Goal: Task Accomplishment & Management: Complete application form

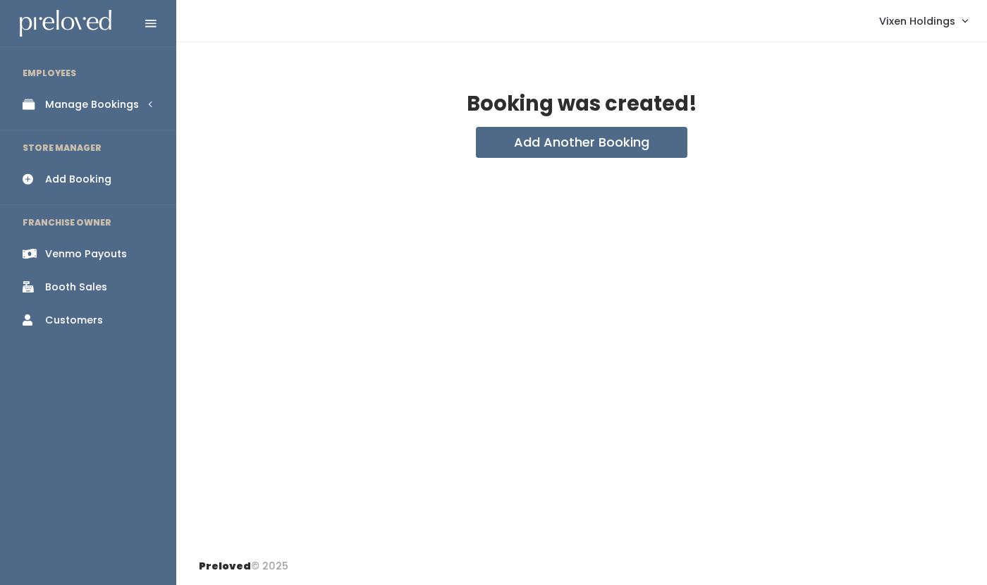
click at [82, 108] on div "Manage Bookings" at bounding box center [92, 104] width 94 height 15
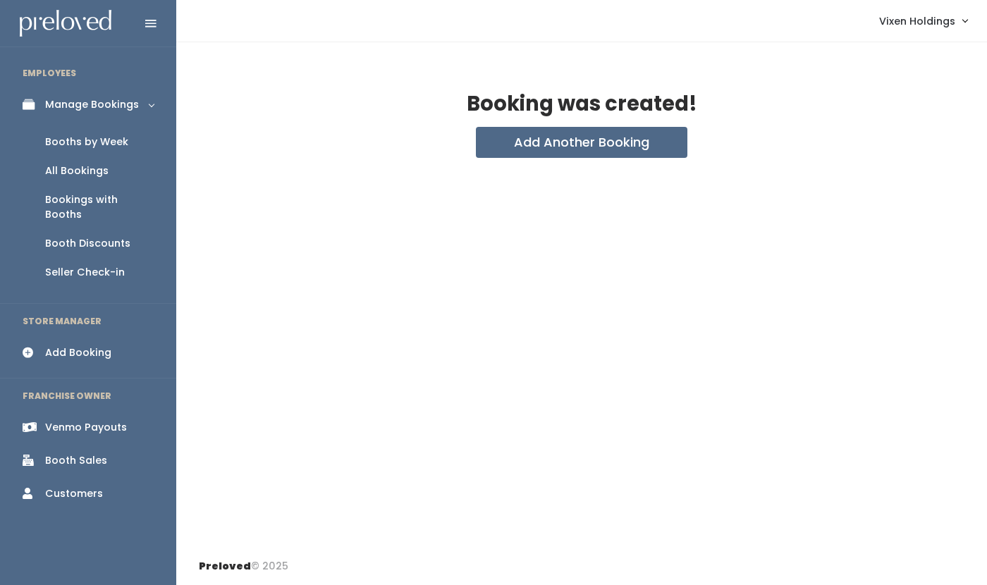
click at [79, 147] on div "Booths by Week" at bounding box center [86, 142] width 83 height 15
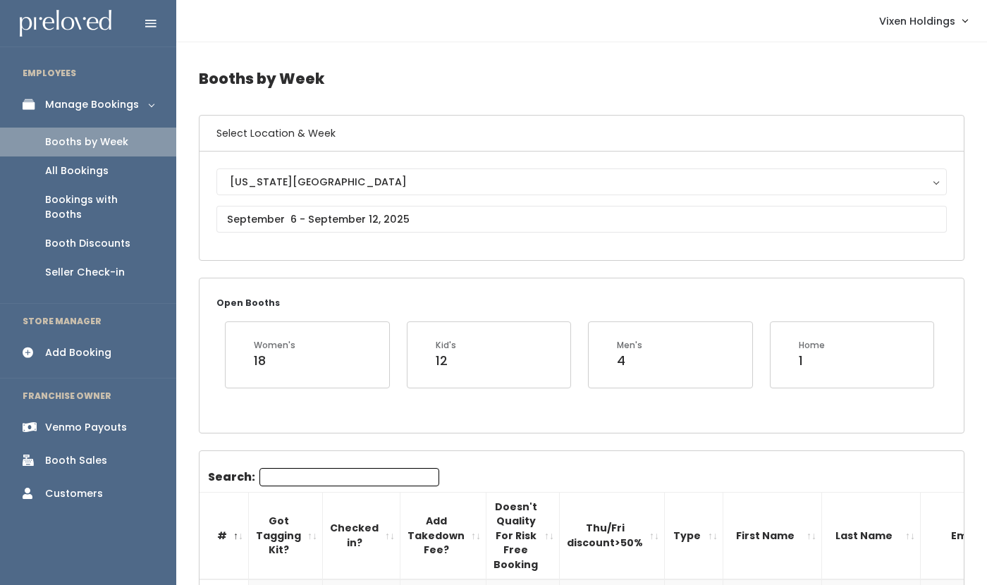
click at [308, 475] on input "Search:" at bounding box center [349, 477] width 180 height 18
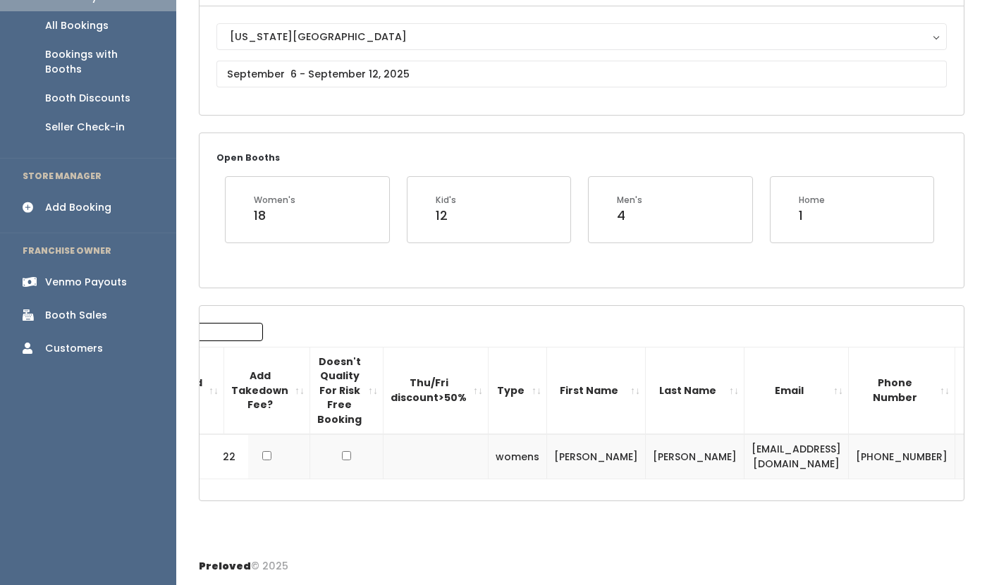
scroll to position [0, 240]
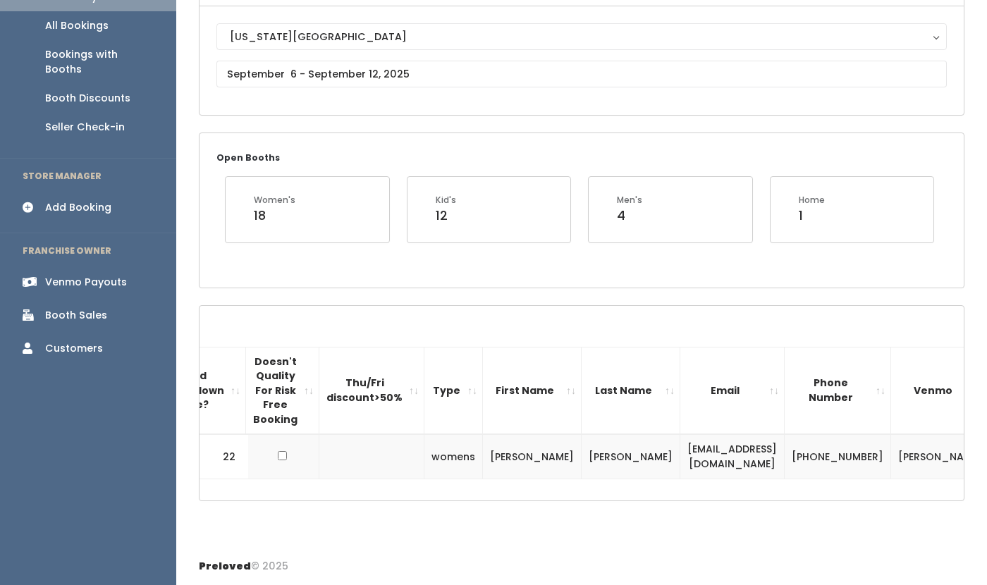
type input "she"
drag, startPoint x: 764, startPoint y: 455, endPoint x: 589, endPoint y: 461, distance: 175.7
click at [680, 461] on td "[EMAIL_ADDRESS][DOMAIN_NAME]" at bounding box center [732, 456] width 104 height 44
copy td "shellyalbright@mooreschools.com"
drag, startPoint x: 824, startPoint y: 463, endPoint x: 778, endPoint y: 450, distance: 48.4
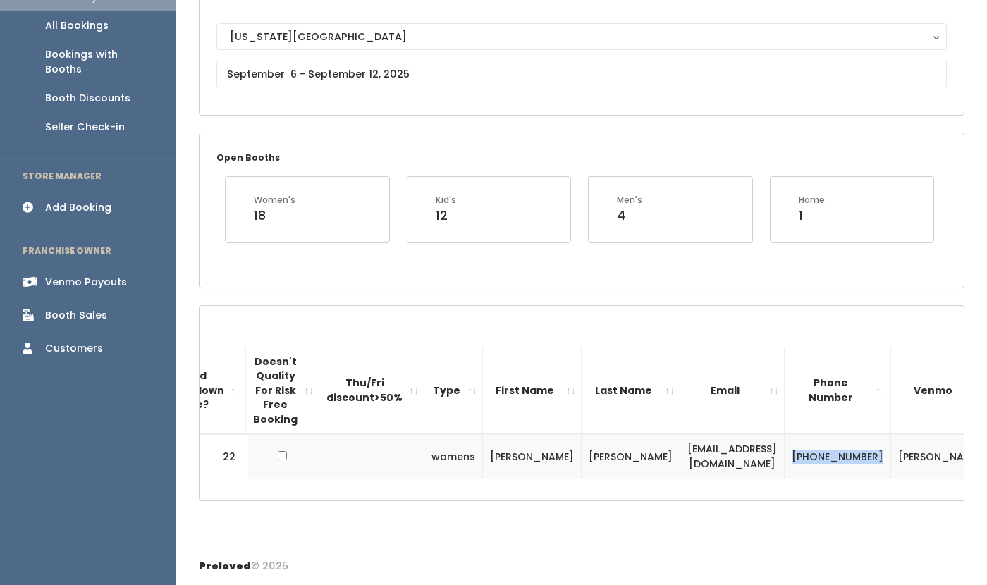
click at [785, 450] on td "(405) 620-6931" at bounding box center [838, 456] width 106 height 44
copy td "(405) 620-6931"
drag, startPoint x: 896, startPoint y: 463, endPoint x: 848, endPoint y: 453, distance: 49.6
click at [891, 453] on td "[PERSON_NAME]" at bounding box center [940, 456] width 99 height 44
copy td "shelly-albright"
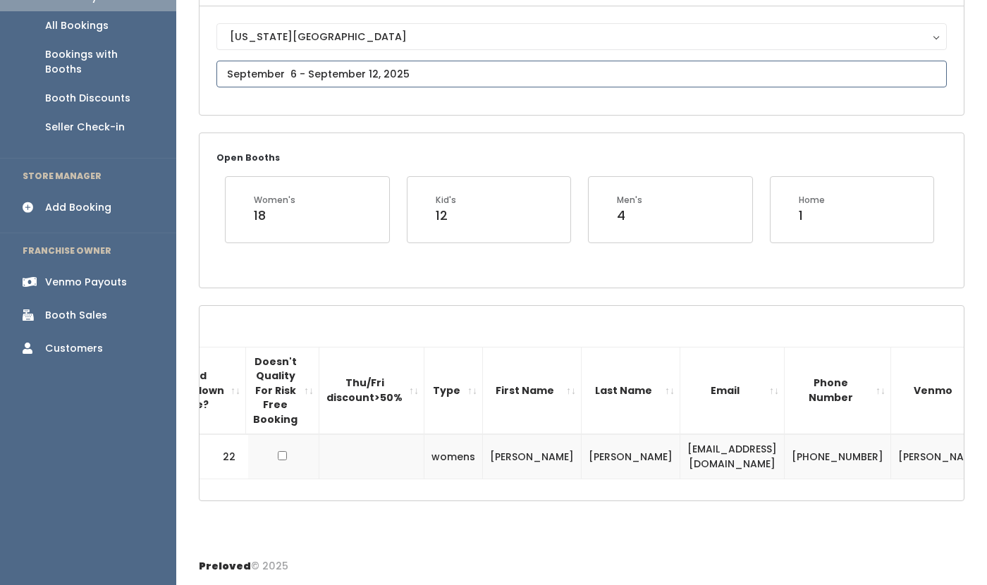
click at [276, 71] on input "text" at bounding box center [581, 74] width 731 height 27
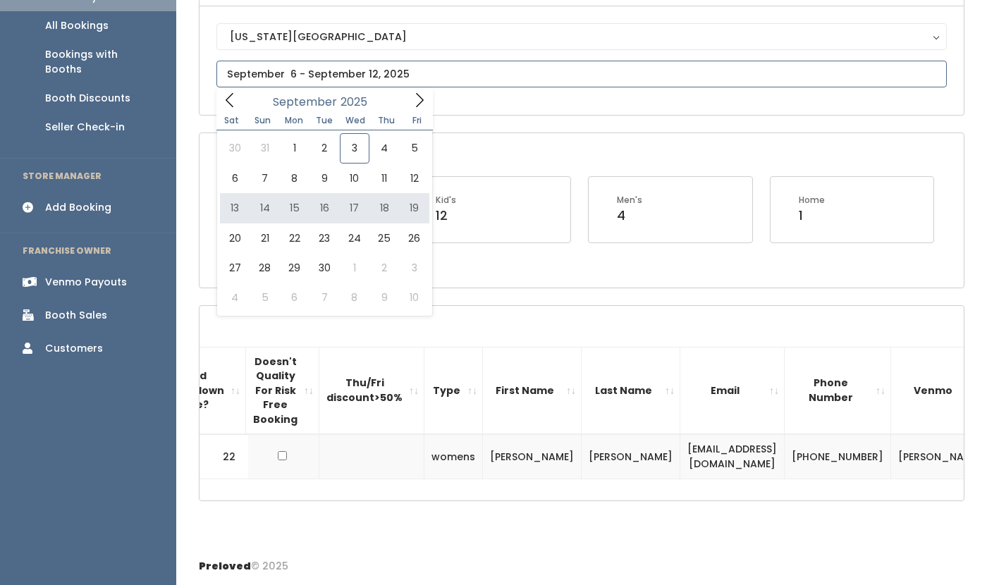
type input "September 13 to September 19"
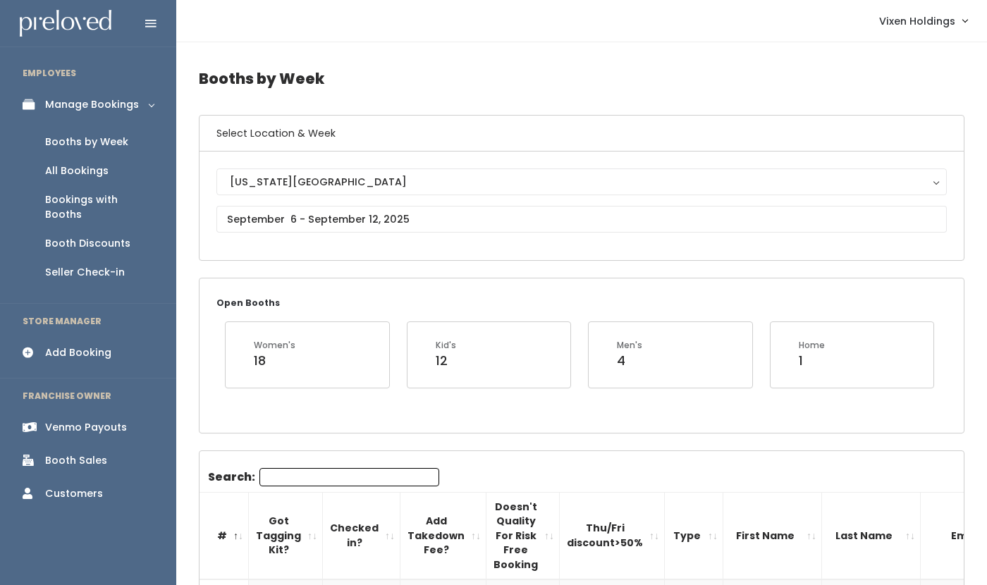
scroll to position [0, 269]
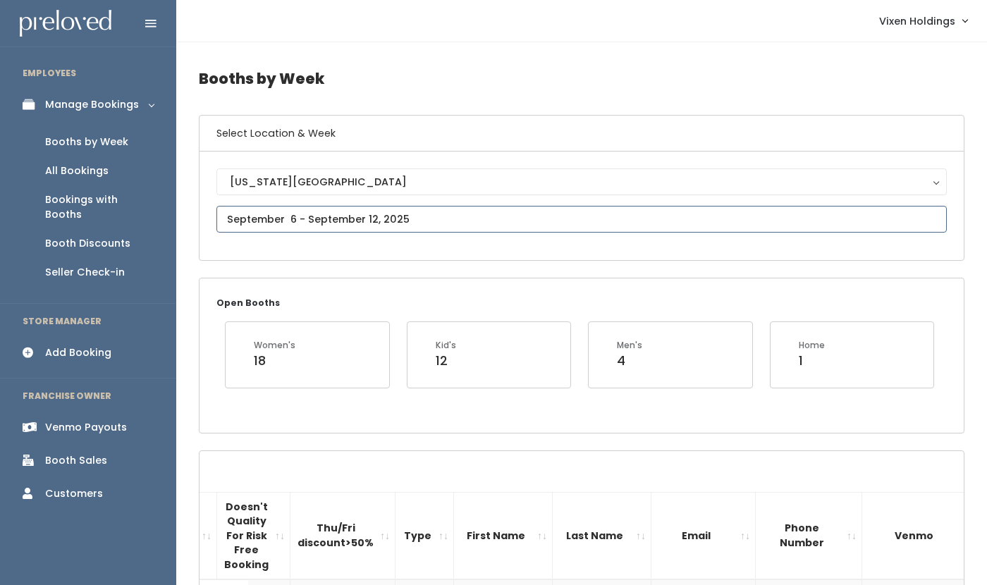
click at [282, 223] on input "text" at bounding box center [581, 219] width 731 height 27
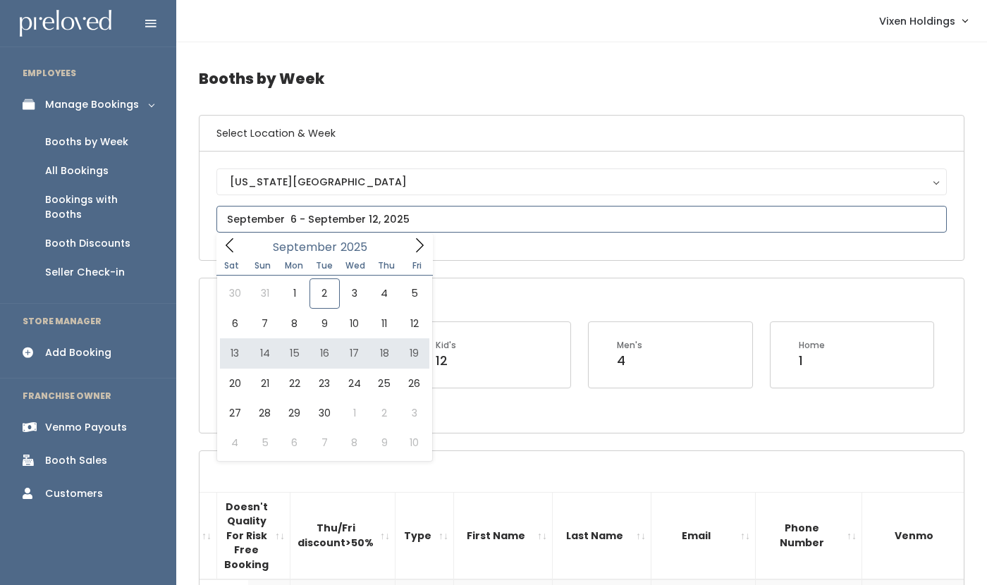
type input "[DATE] to [DATE]"
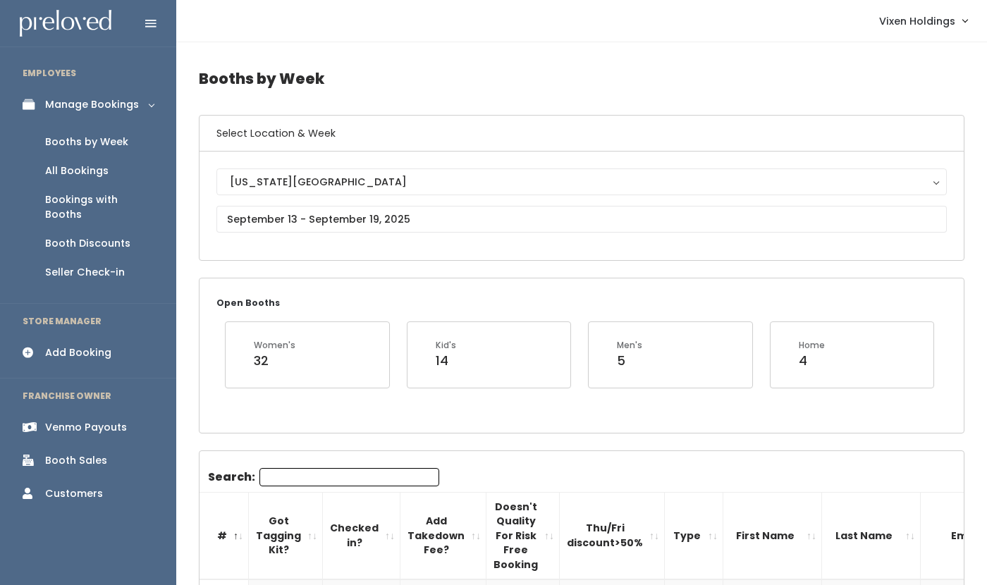
click at [100, 346] on div "Add Booking" at bounding box center [78, 353] width 66 height 15
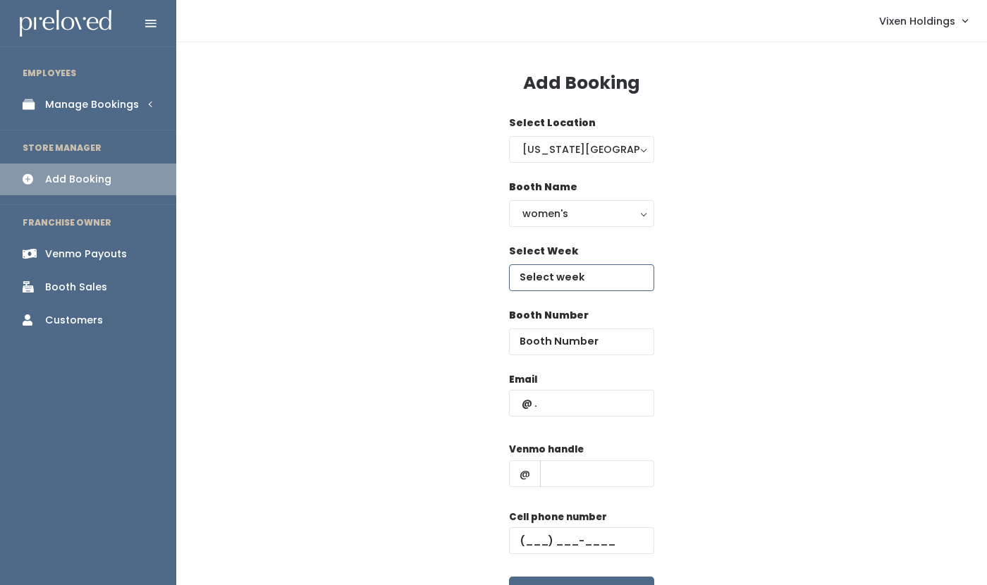
click at [573, 281] on input "text" at bounding box center [581, 277] width 145 height 27
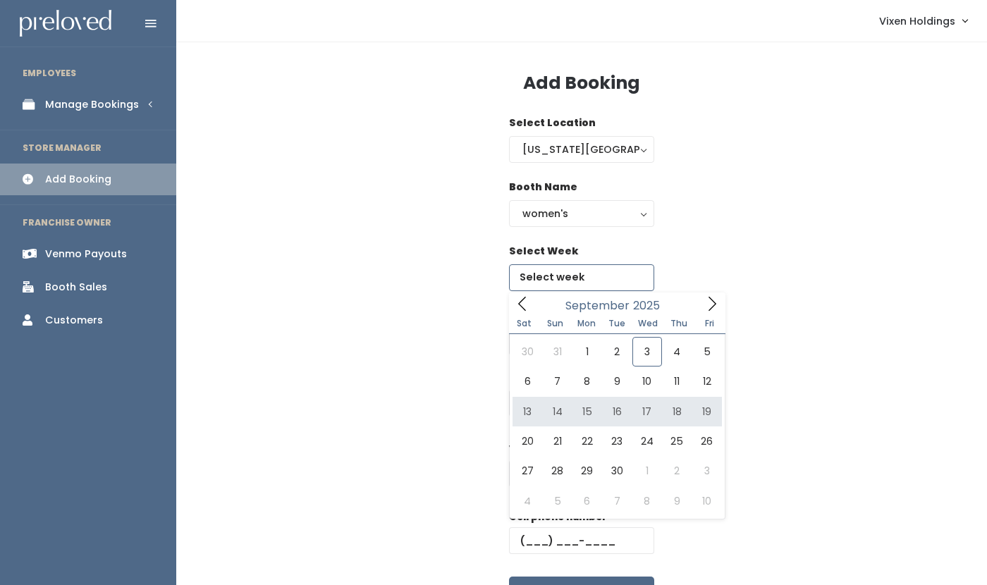
type input "September 13 to September 19"
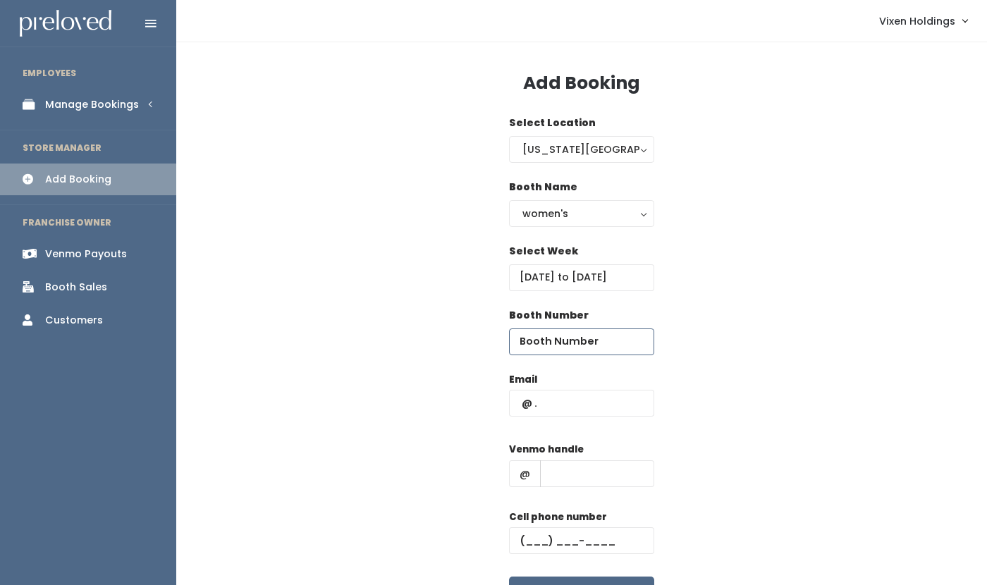
click at [563, 337] on input "number" at bounding box center [581, 342] width 145 height 27
type input "22"
click at [520, 401] on input "text" at bounding box center [581, 403] width 145 height 27
paste input "shellyalbright@mooreschools.com"
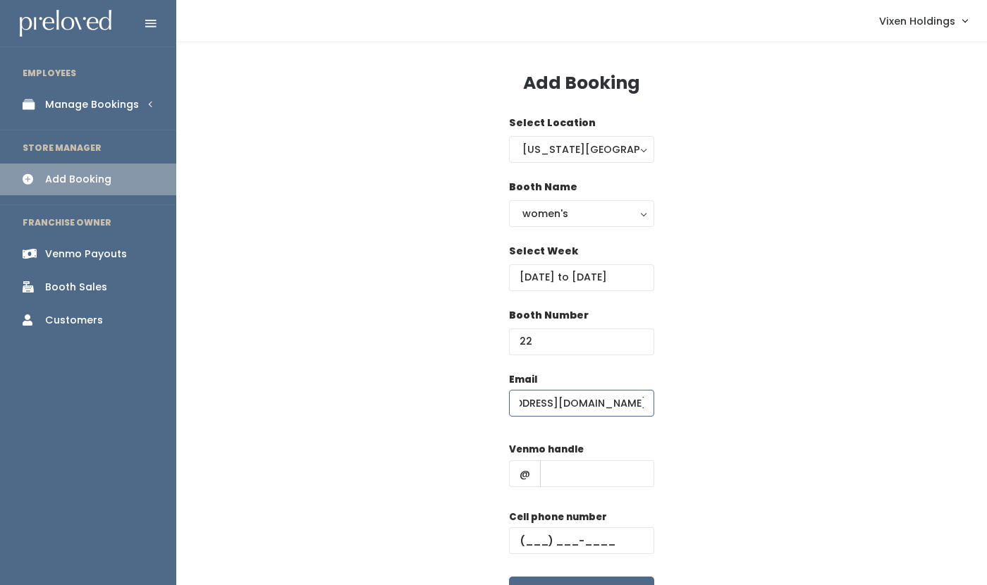
type input "shellyalbright@mooreschools.com"
click at [521, 534] on input "text" at bounding box center [581, 540] width 145 height 27
paste input "(405) 620-6931"
type input "(405) 620-6931"
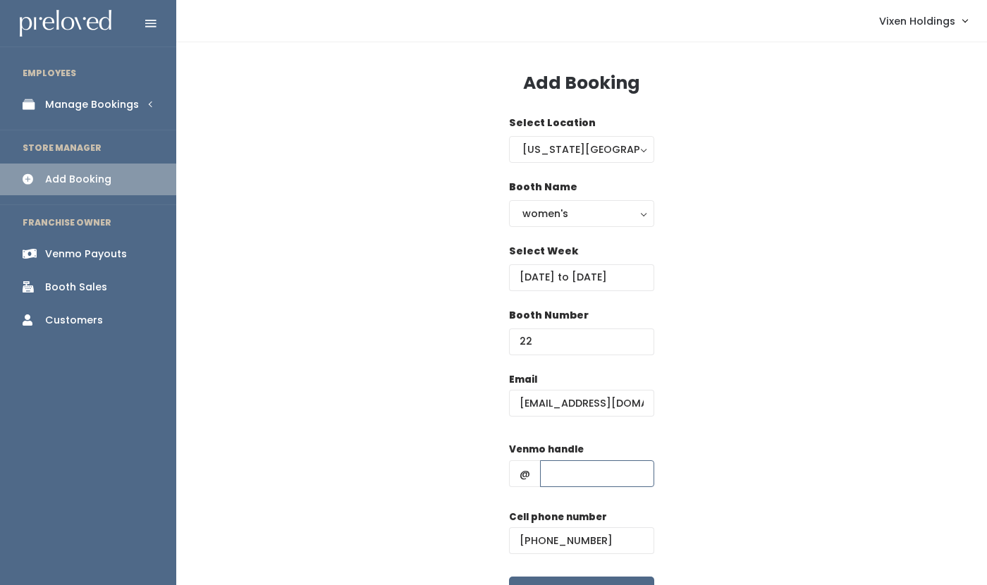
click at [567, 475] on input "text" at bounding box center [597, 473] width 114 height 27
paste input "shelly-albright"
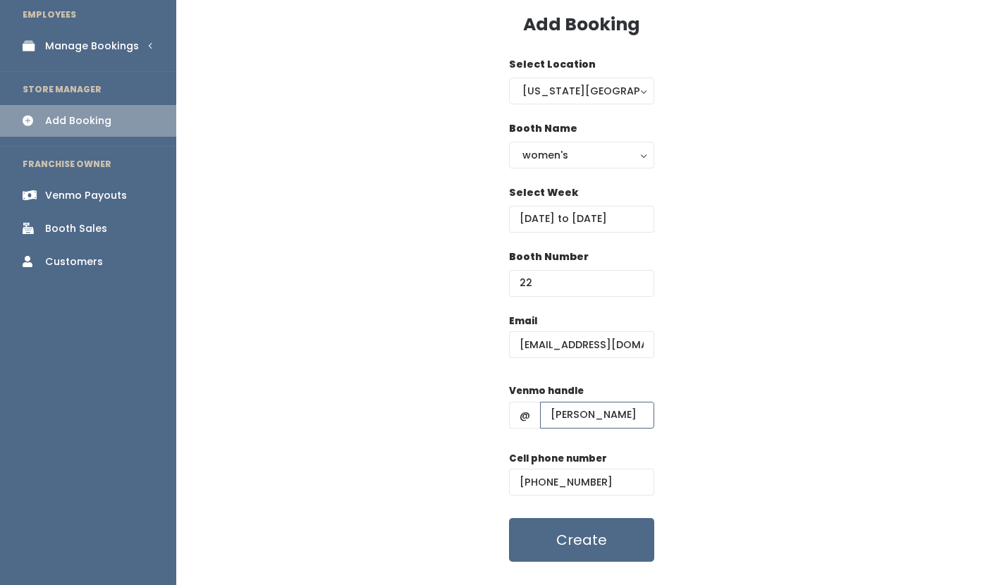
scroll to position [90, 0]
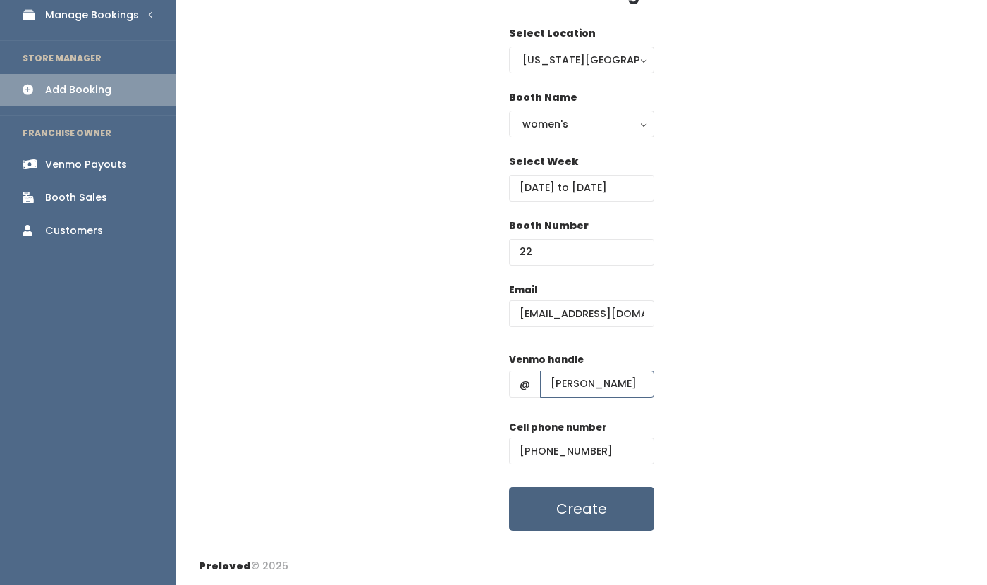
type input "shelly-albright"
click at [616, 507] on button "Create" at bounding box center [581, 509] width 145 height 44
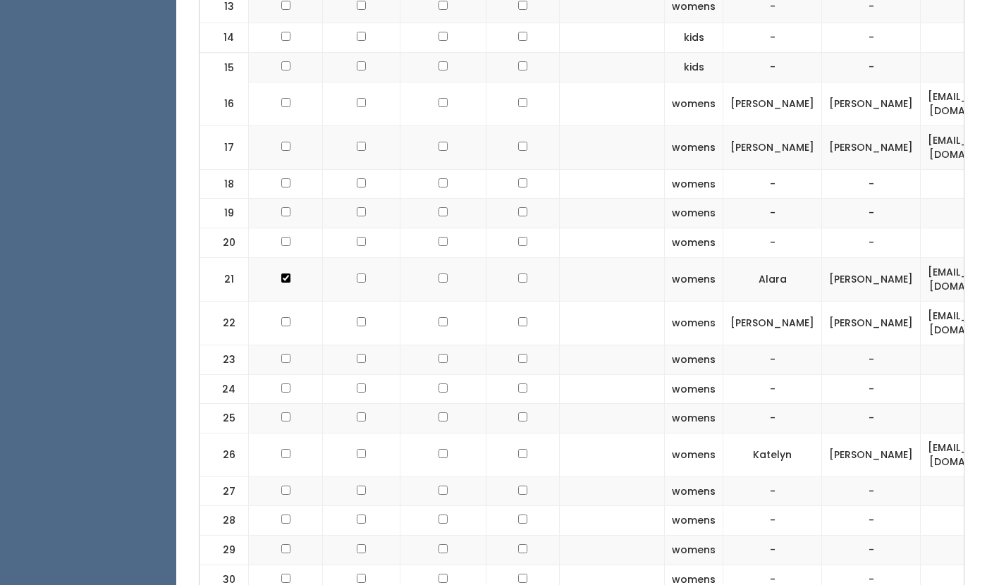
scroll to position [1023, 0]
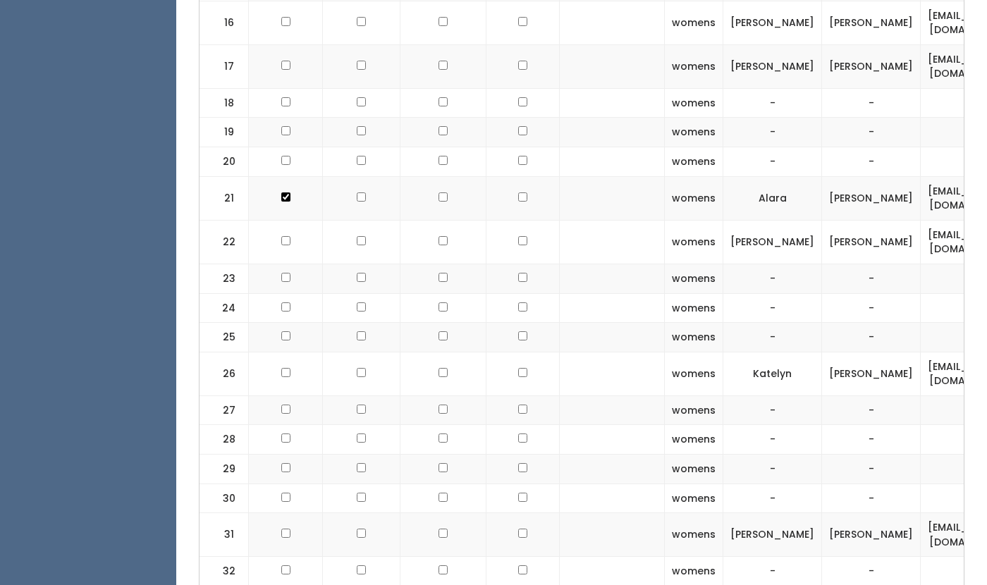
checkbox input "true"
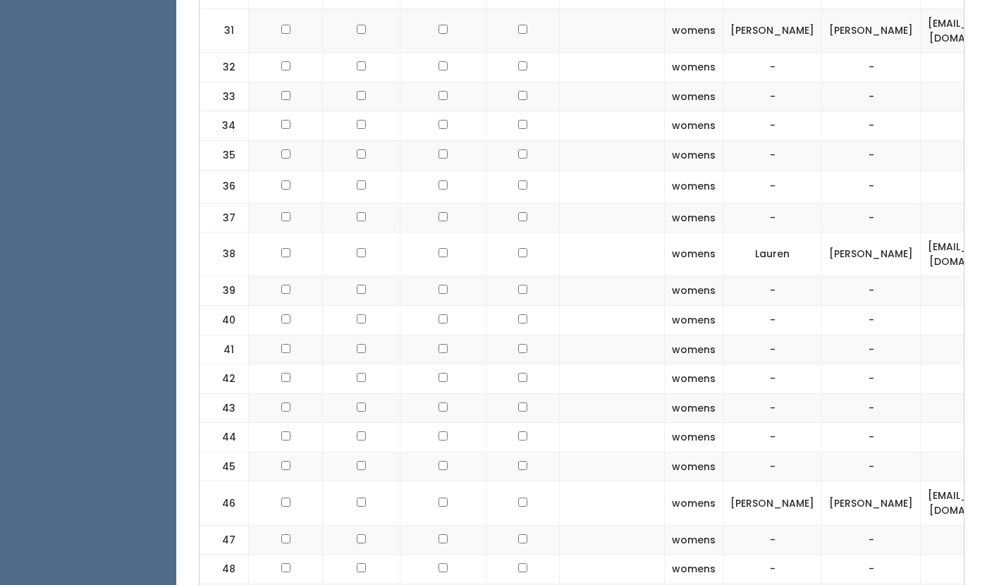
scroll to position [1529, 0]
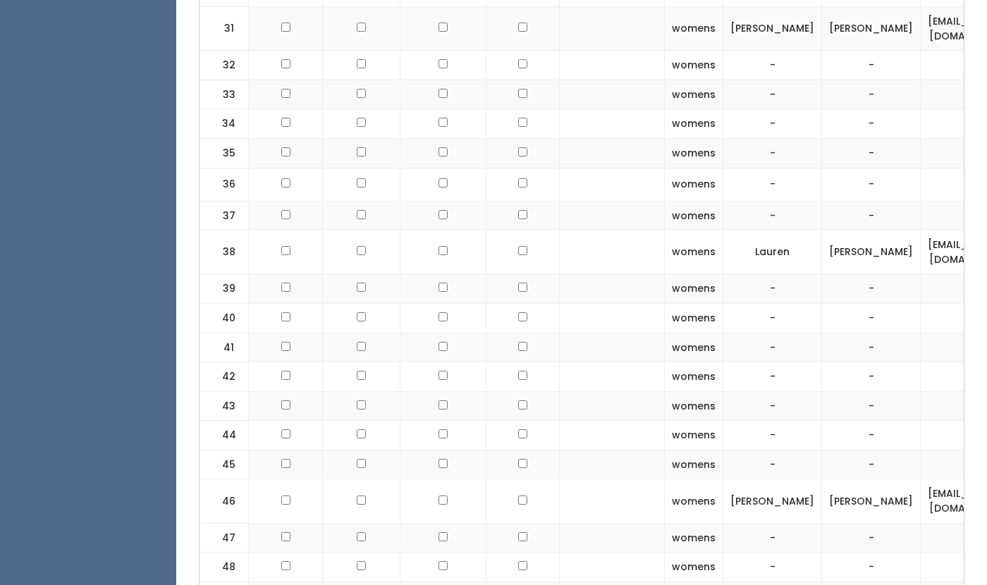
checkbox input "true"
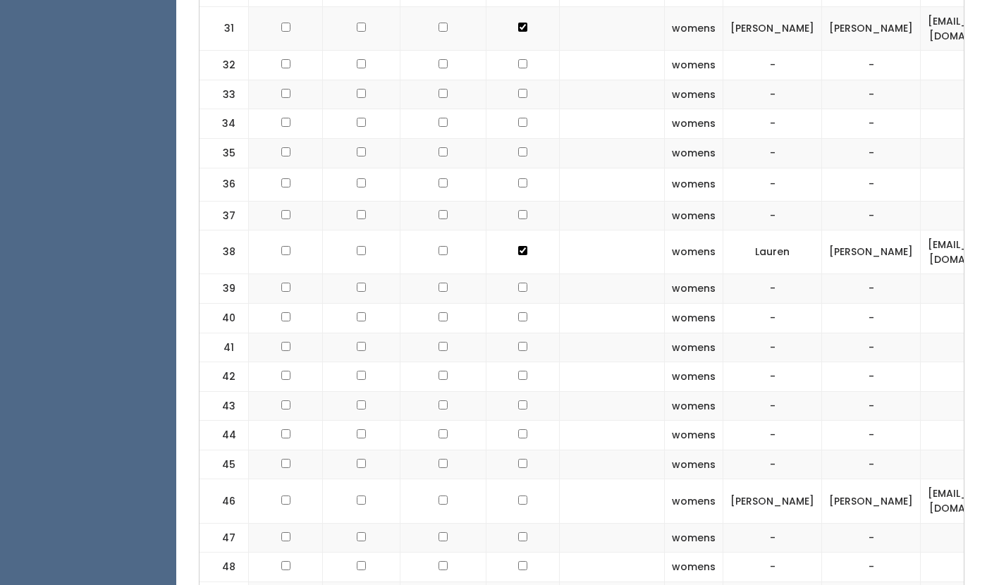
checkbox input "true"
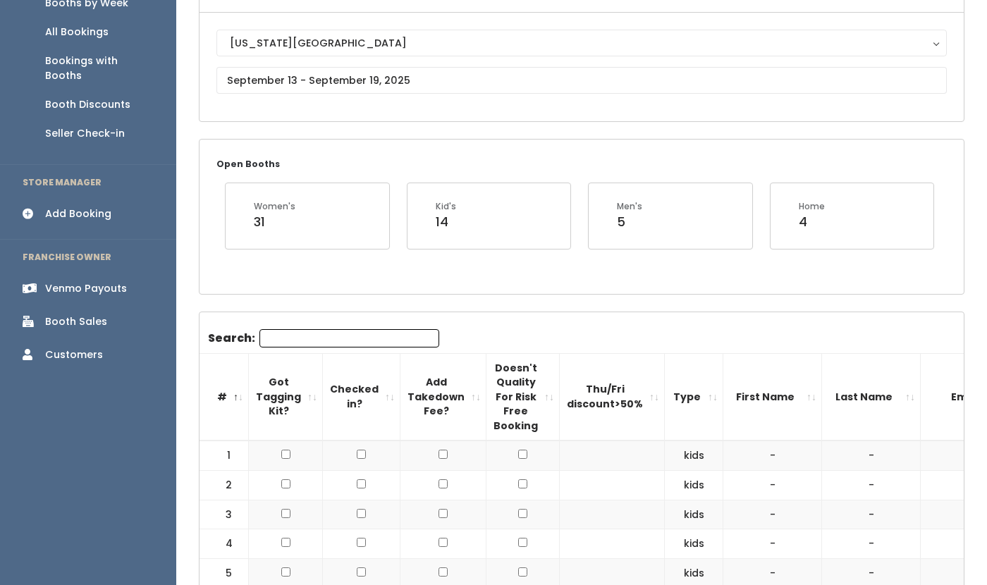
scroll to position [0, 0]
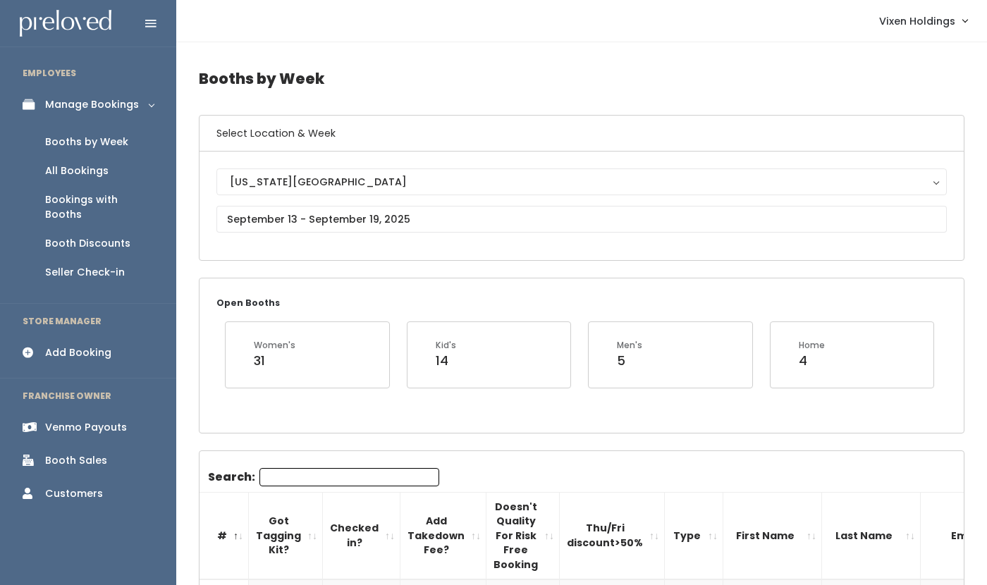
click at [90, 236] on div "Booth Discounts" at bounding box center [87, 243] width 85 height 15
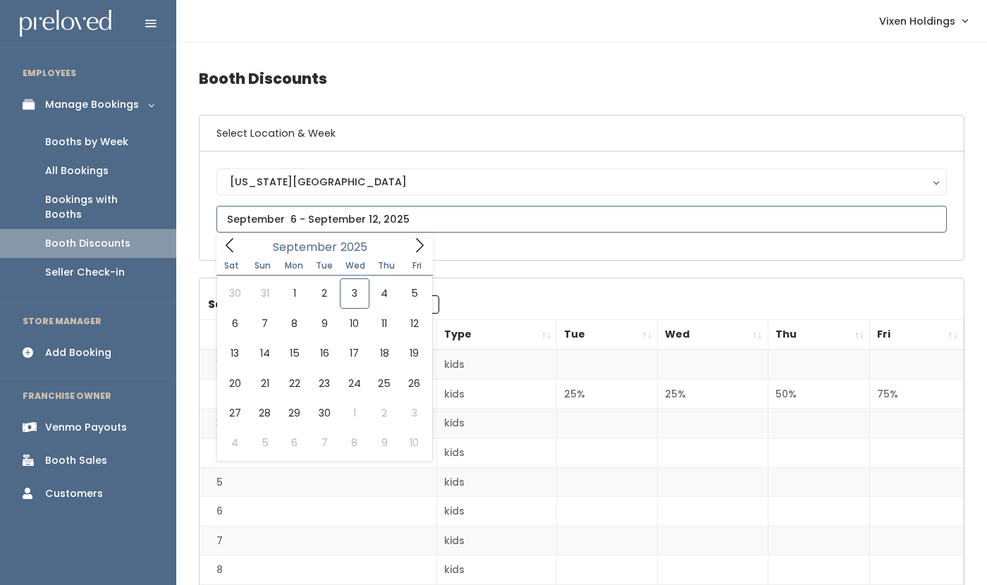
click at [275, 224] on input "text" at bounding box center [581, 219] width 731 height 27
type input "[DATE] to [DATE]"
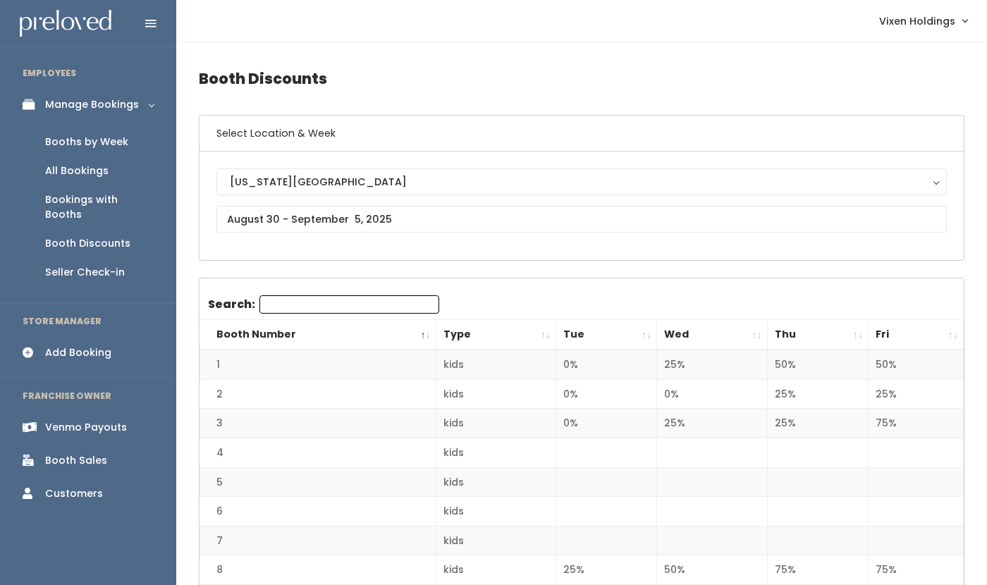
click at [104, 143] on div "Booths by Week" at bounding box center [86, 142] width 83 height 15
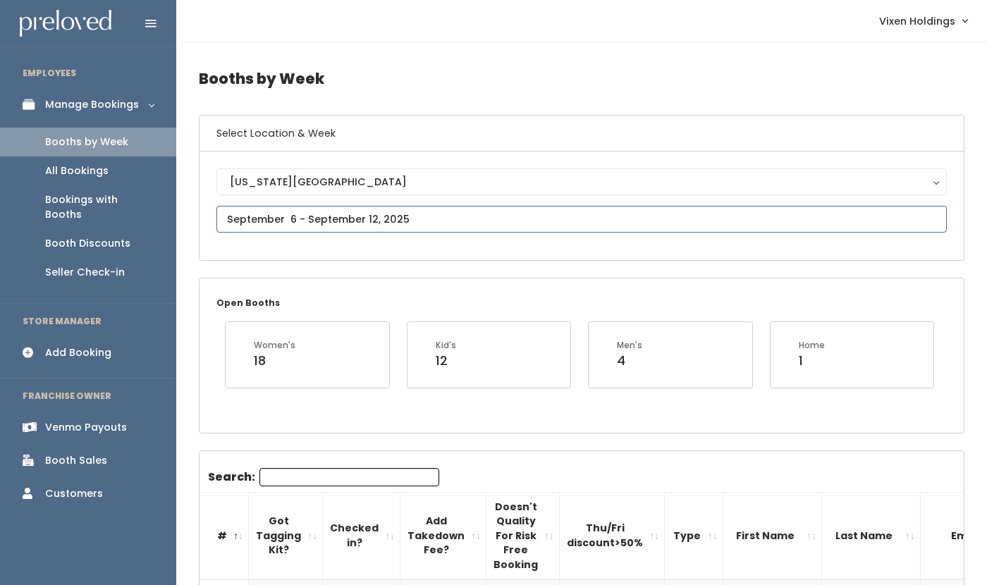
click at [336, 225] on input "text" at bounding box center [581, 219] width 731 height 27
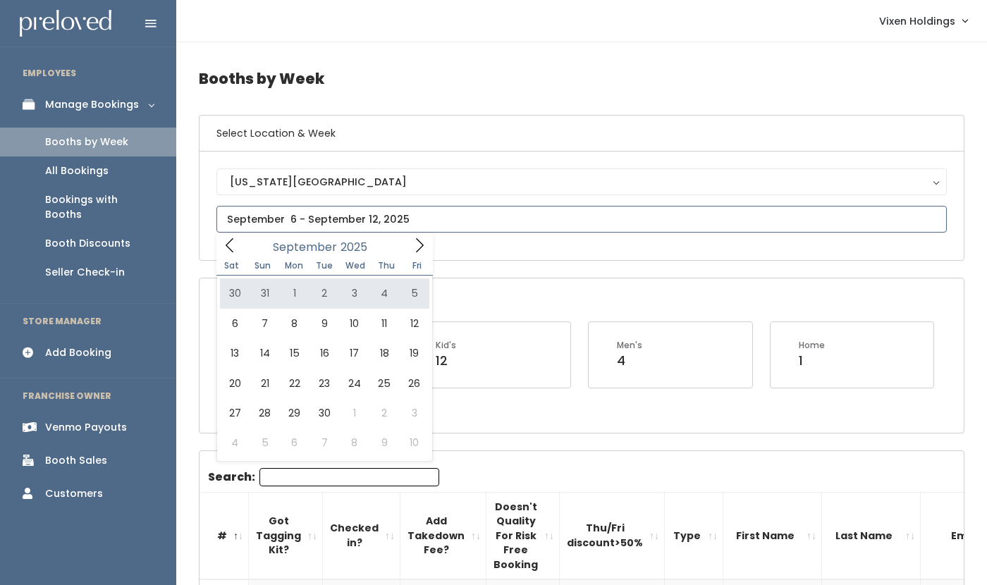
type input "August 30 to September 5"
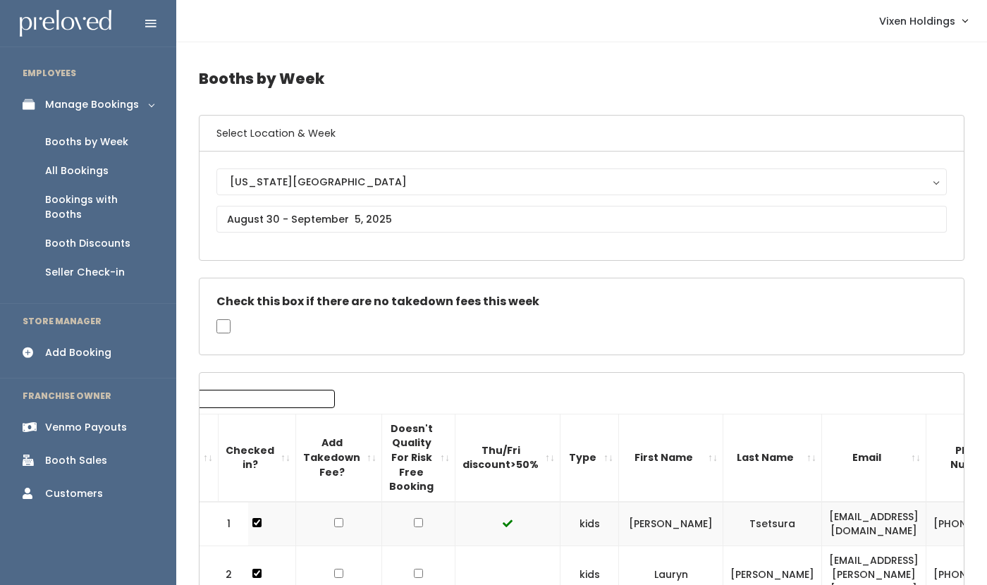
click at [99, 236] on div "Booth Discounts" at bounding box center [87, 243] width 85 height 15
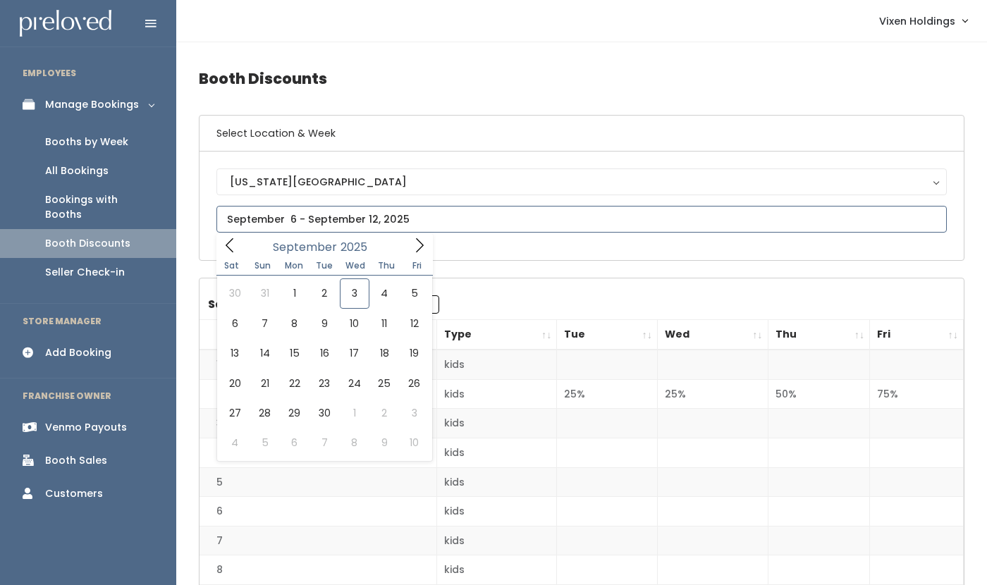
click at [338, 223] on input "text" at bounding box center [581, 219] width 731 height 27
type input "September 6 to September 12"
click at [316, 215] on input "text" at bounding box center [581, 219] width 731 height 27
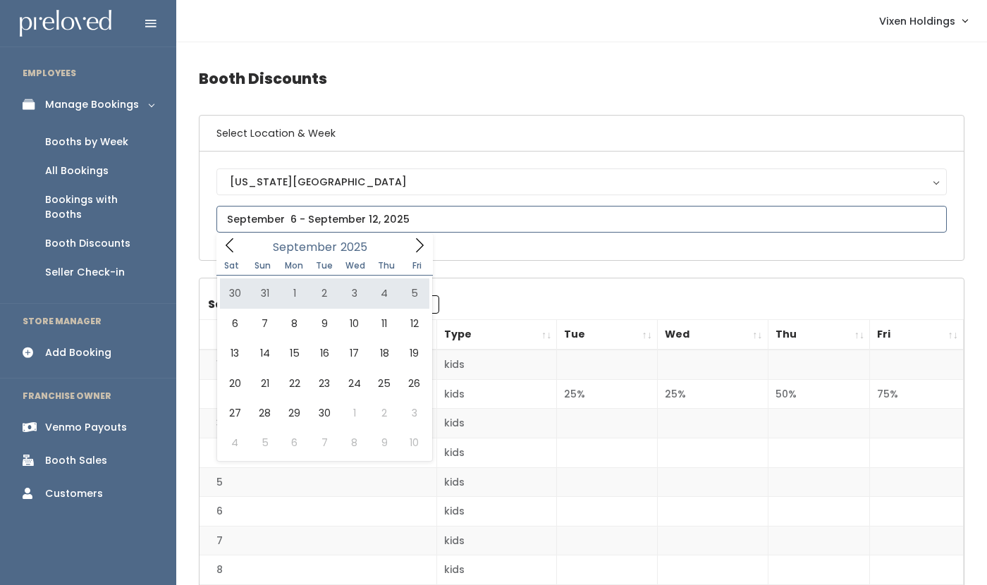
type input "August 30 to September 5"
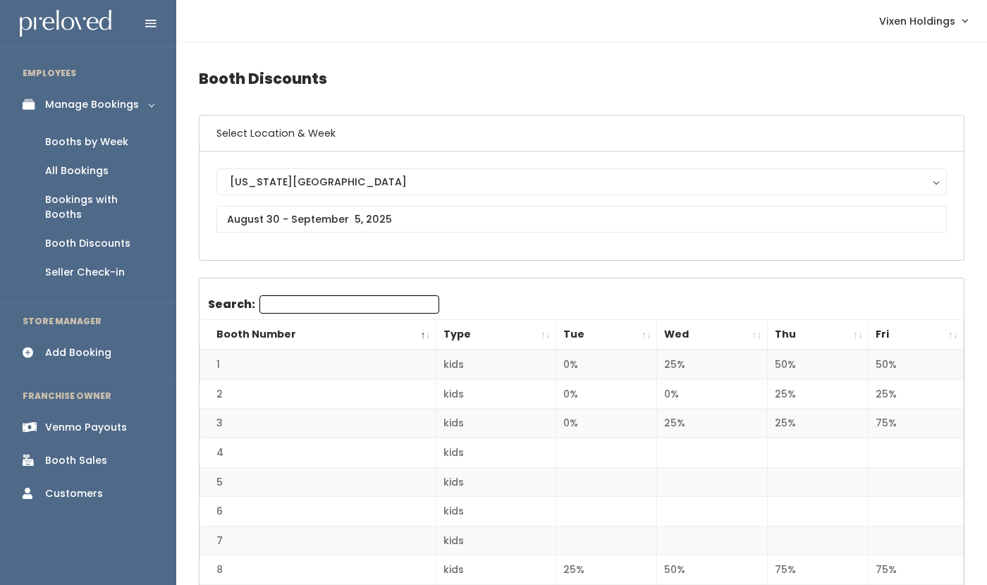
click at [105, 141] on div "Booths by Week" at bounding box center [86, 142] width 83 height 15
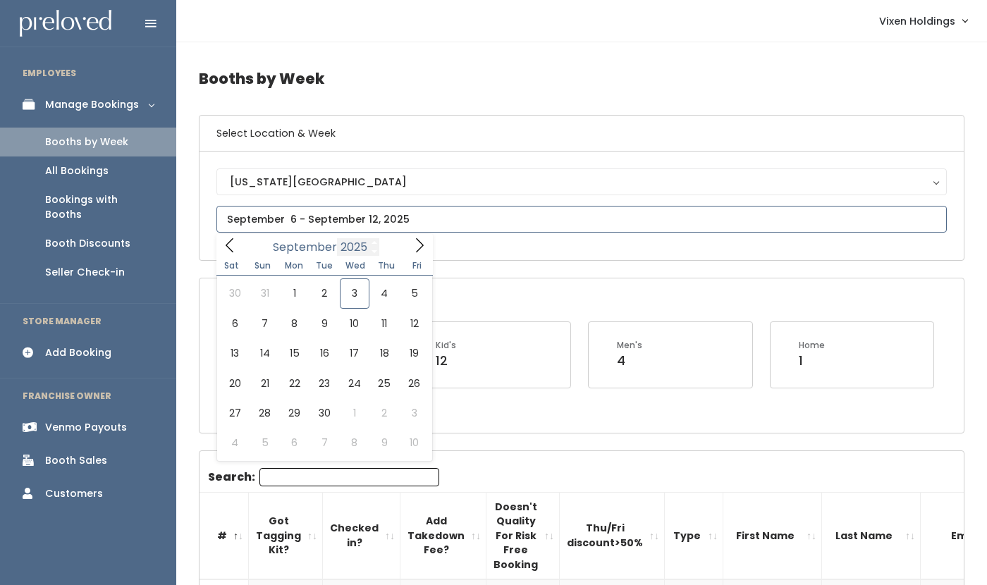
click at [343, 224] on input "text" at bounding box center [581, 219] width 731 height 27
type input "August 30 to September 5"
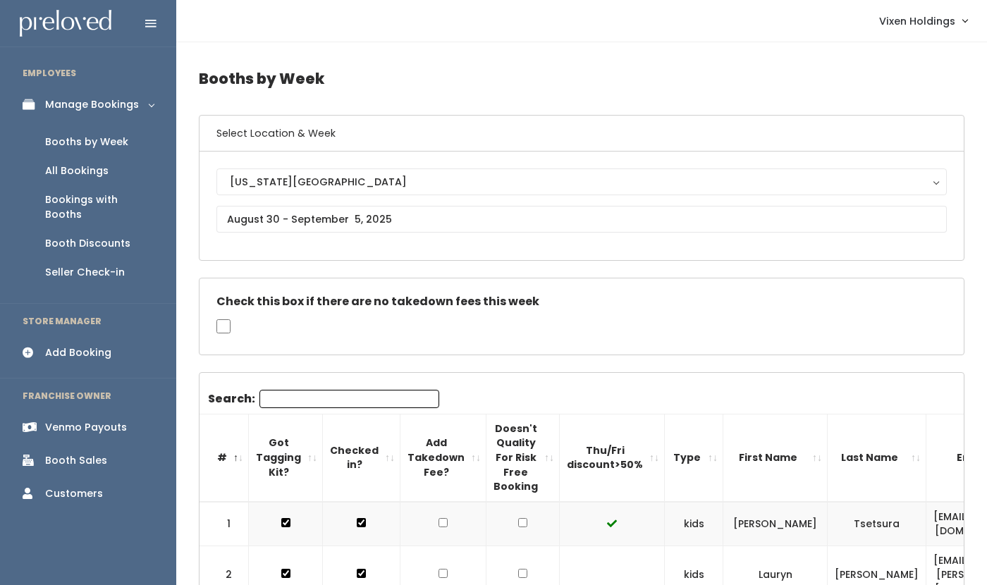
click at [295, 403] on input "Search:" at bounding box center [349, 399] width 180 height 18
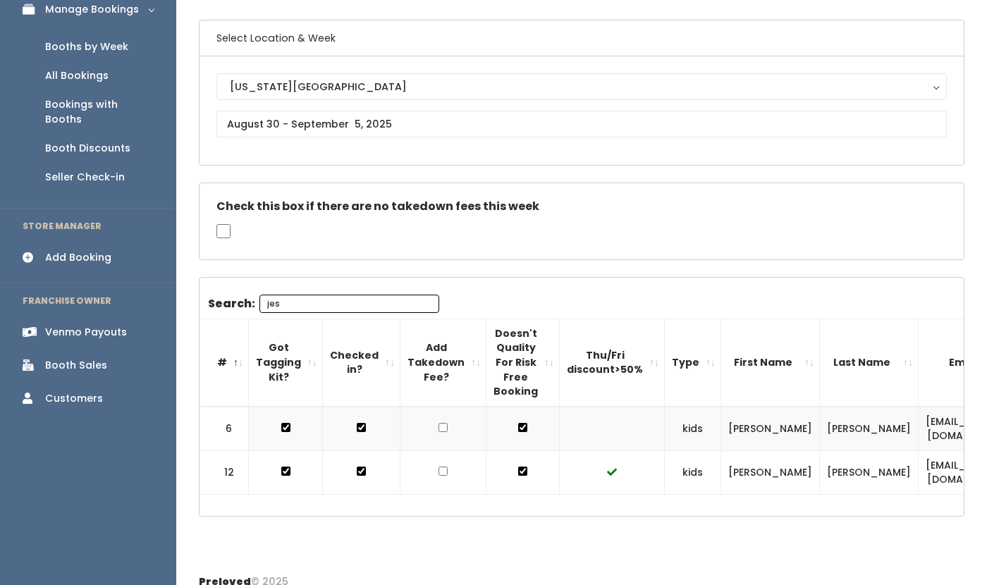
scroll to position [140, 0]
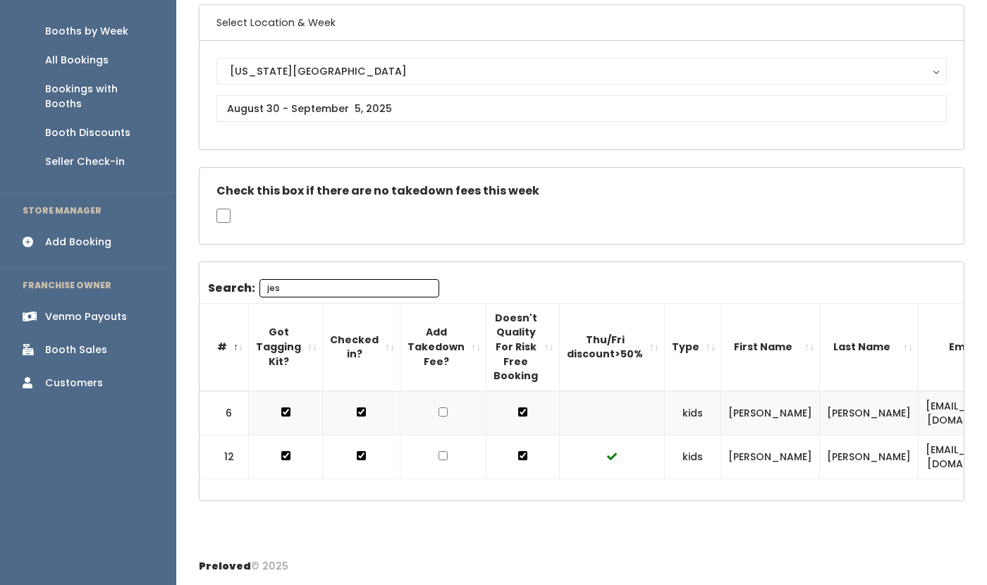
type input "jes"
click at [116, 126] on div "Booth Discounts" at bounding box center [87, 133] width 85 height 15
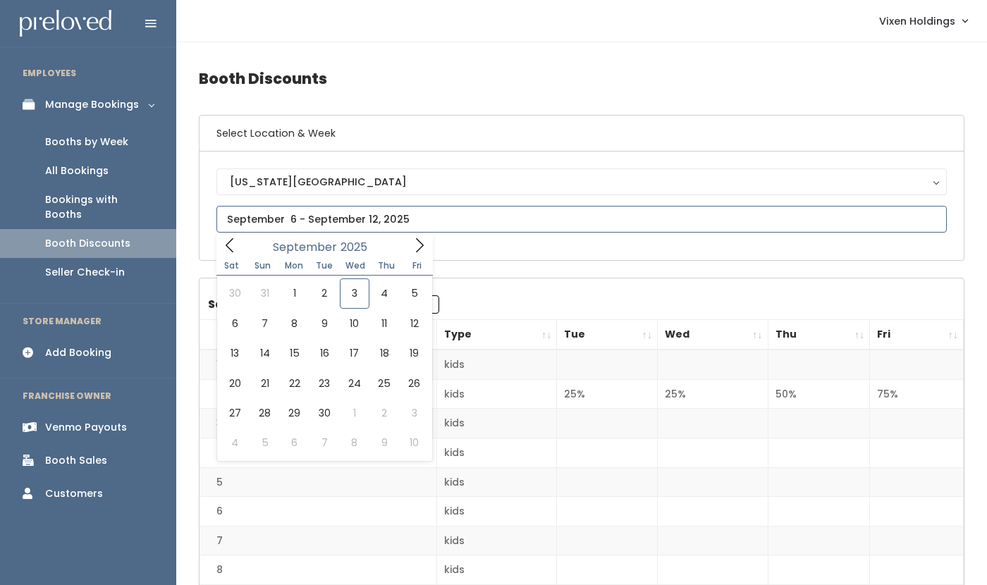
click at [255, 218] on input "text" at bounding box center [581, 219] width 731 height 27
type input "August 30 to September 5"
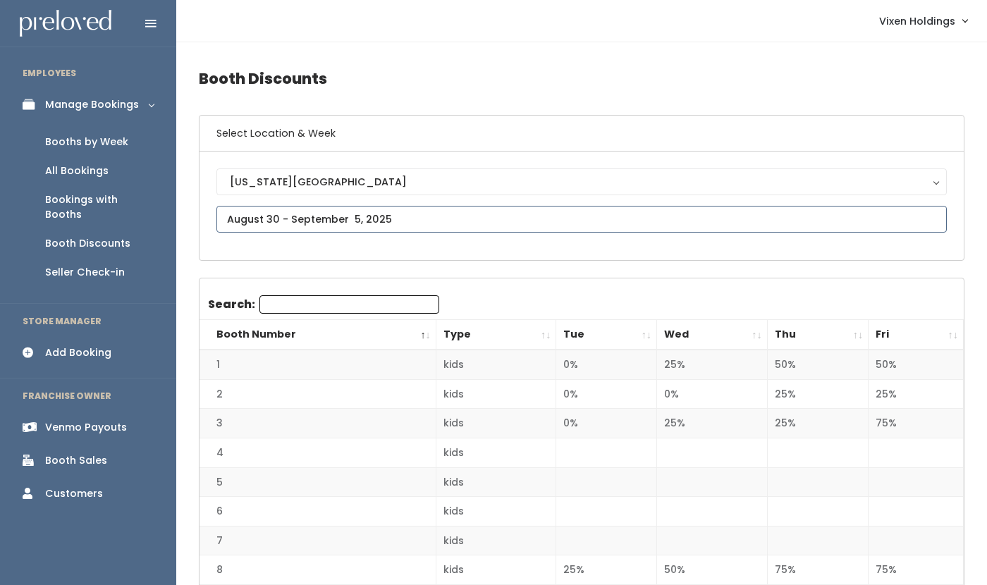
click at [252, 219] on input "text" at bounding box center [581, 219] width 731 height 27
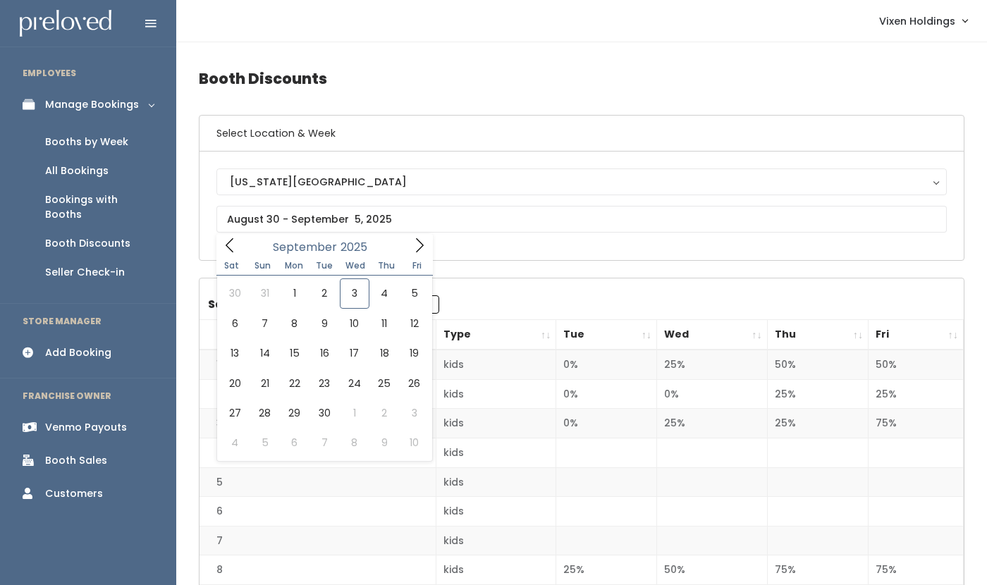
click at [111, 142] on div "Booths by Week" at bounding box center [86, 142] width 83 height 15
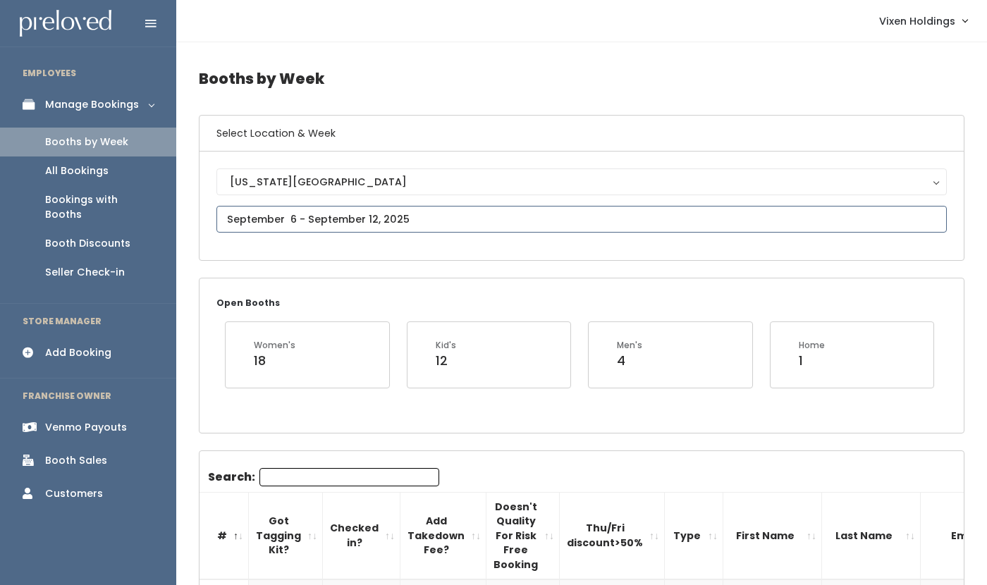
click at [266, 216] on input "text" at bounding box center [581, 219] width 731 height 27
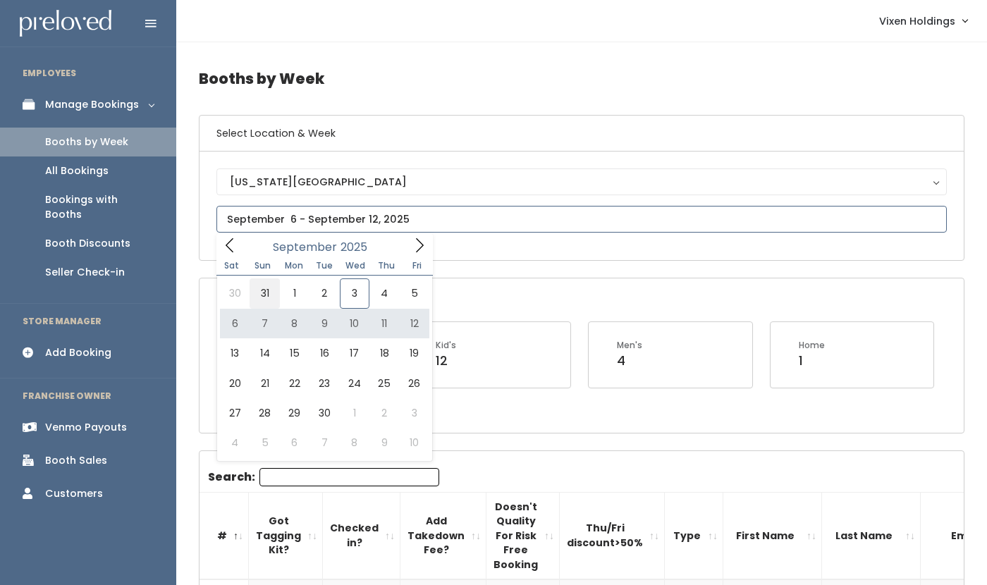
type input "August 30 to September 5"
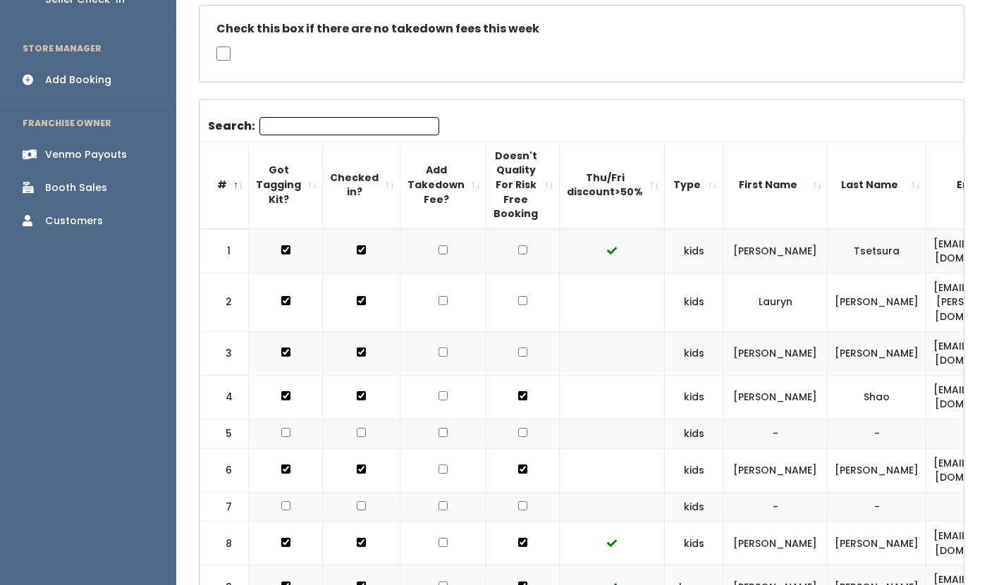
scroll to position [67, 0]
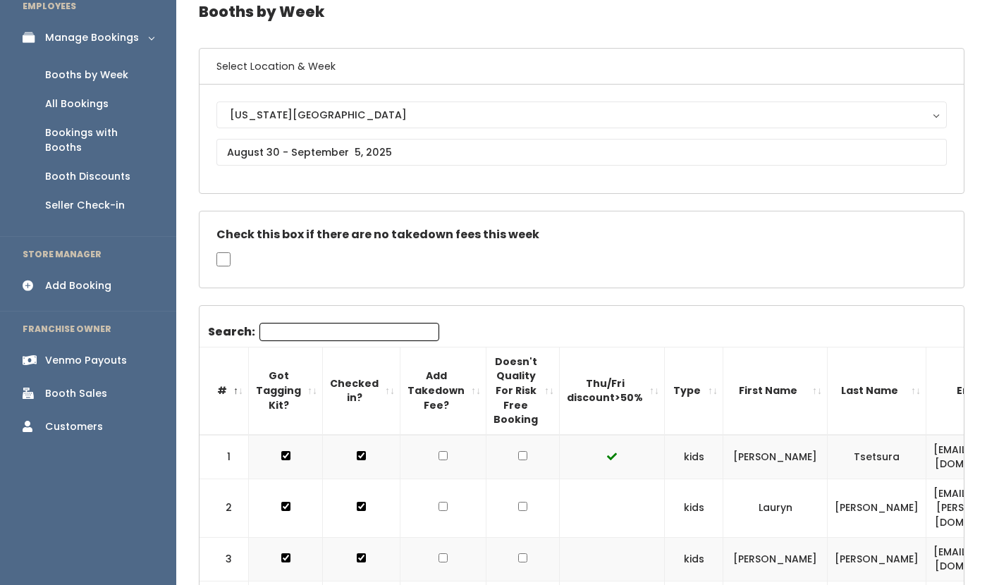
click at [82, 169] on div "Booth Discounts" at bounding box center [87, 176] width 85 height 15
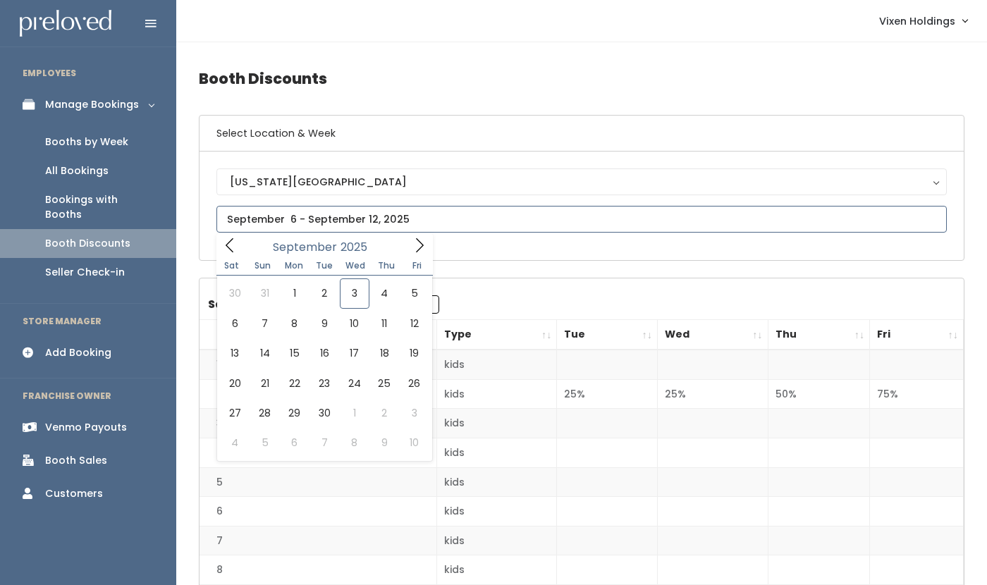
click at [302, 219] on input "text" at bounding box center [581, 219] width 731 height 27
type input "August 30 to September 5"
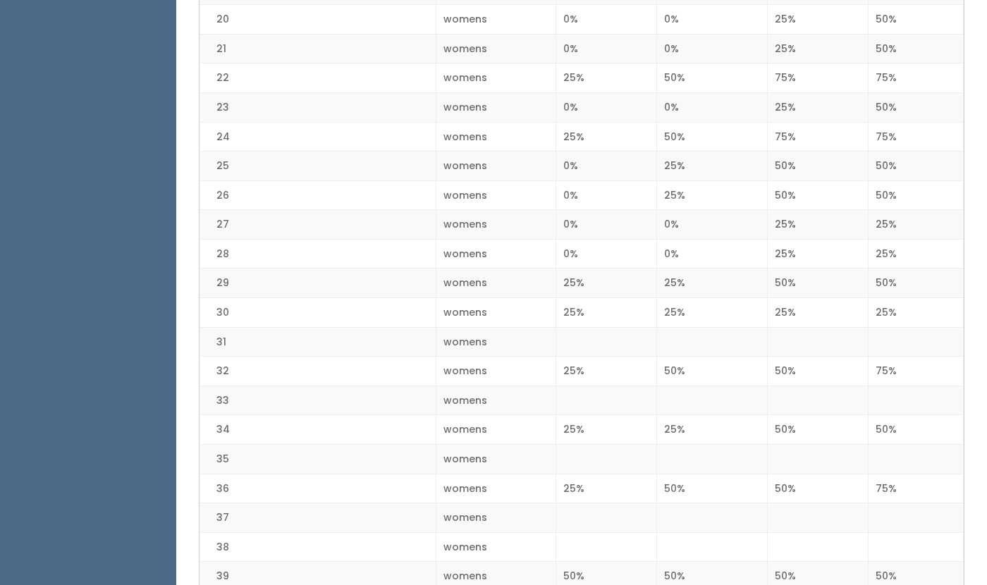
scroll to position [910, 0]
